Goal: Task Accomplishment & Management: Complete application form

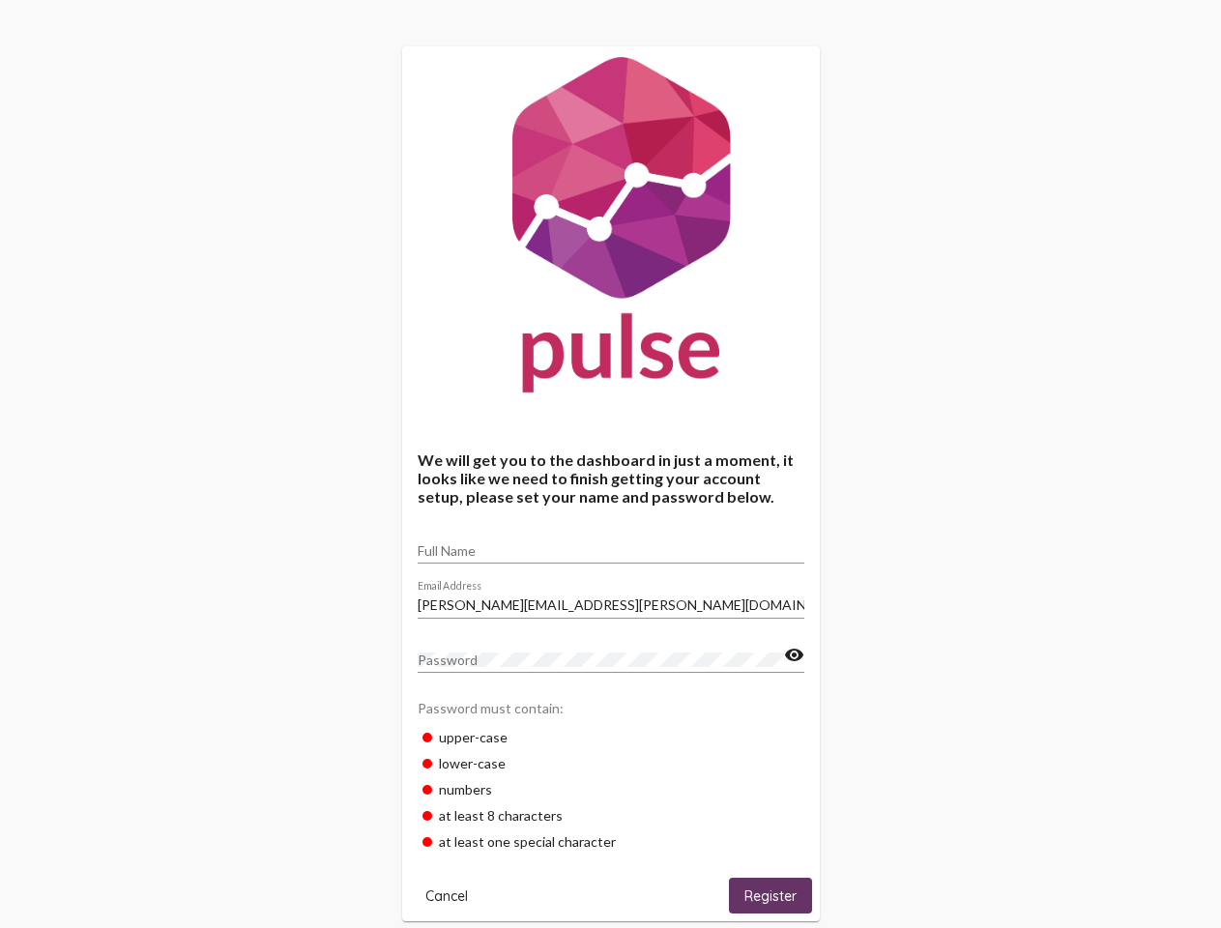
click at [611, 544] on input "Full Name" at bounding box center [610, 550] width 387 height 15
click at [611, 599] on input "[PERSON_NAME][EMAIL_ADDRESS][PERSON_NAME][DOMAIN_NAME]" at bounding box center [610, 604] width 387 height 15
click at [793, 655] on mat-icon "visibility" at bounding box center [794, 655] width 20 height 23
click at [446, 895] on span "Cancel" at bounding box center [446, 895] width 43 height 17
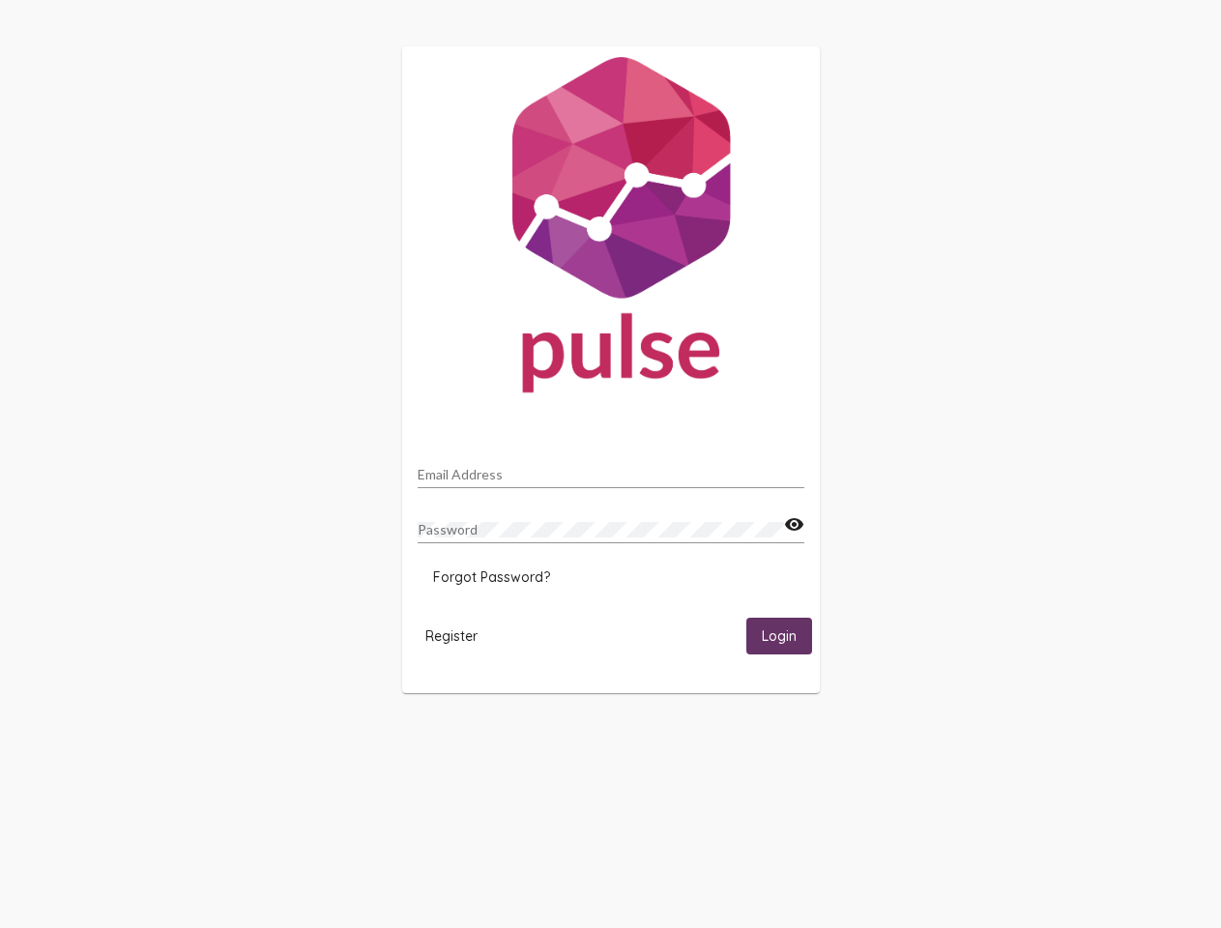
click at [770, 739] on html "Email Address Password visibility Forgot Password? Register Login" at bounding box center [610, 369] width 1221 height 739
